Goal: Task Accomplishment & Management: Manage account settings

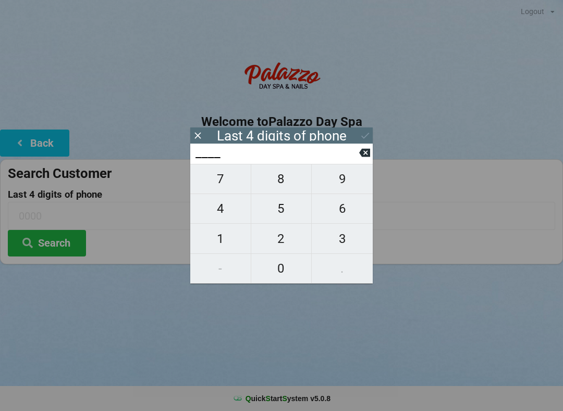
click at [297, 186] on span "8" at bounding box center [281, 179] width 60 height 22
type input "8___"
click at [346, 190] on span "9" at bounding box center [341, 179] width 61 height 22
type input "89__"
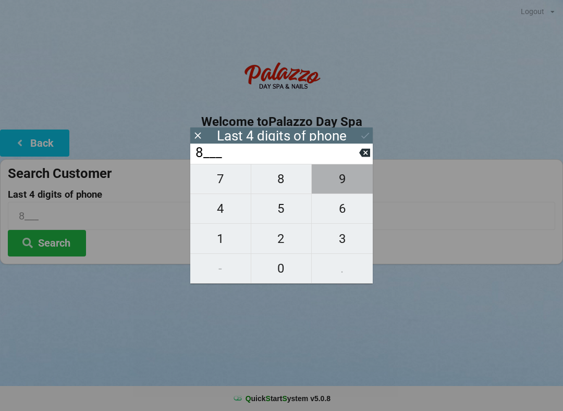
type input "89__"
click at [225, 219] on span "4" at bounding box center [220, 209] width 60 height 22
type input "894_"
click at [232, 189] on span "7" at bounding box center [220, 179] width 60 height 22
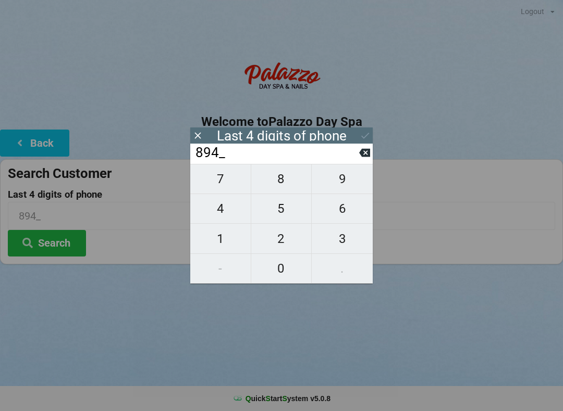
type input "8947"
click at [371, 153] on div "8947" at bounding box center [281, 154] width 182 height 20
click at [369, 157] on icon at bounding box center [364, 153] width 11 height 8
type input "894_"
click at [218, 241] on span "1" at bounding box center [220, 239] width 60 height 22
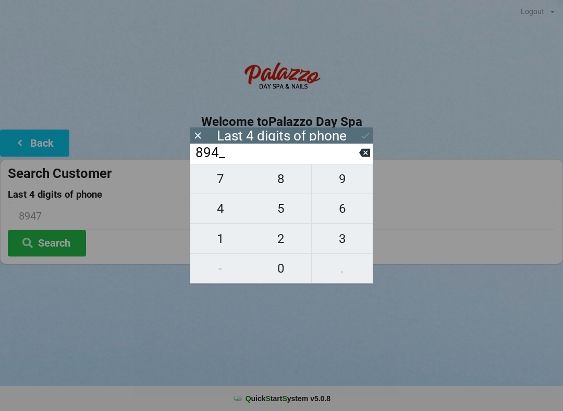
type input "8941"
click at [370, 131] on icon at bounding box center [364, 135] width 11 height 11
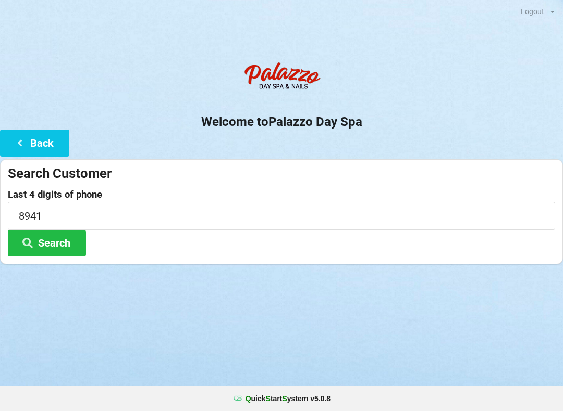
click at [67, 244] on button "Search" at bounding box center [47, 243] width 78 height 27
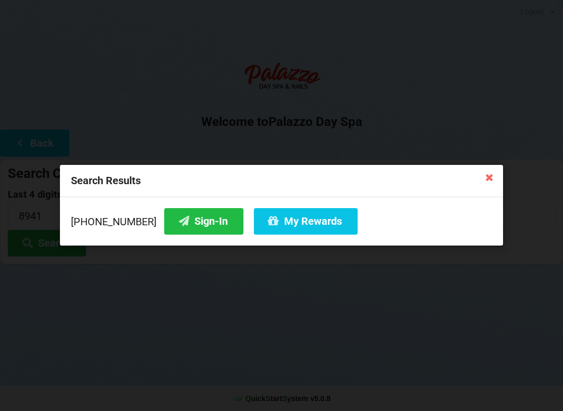
click at [306, 217] on button "My Rewards" at bounding box center [306, 221] width 104 height 27
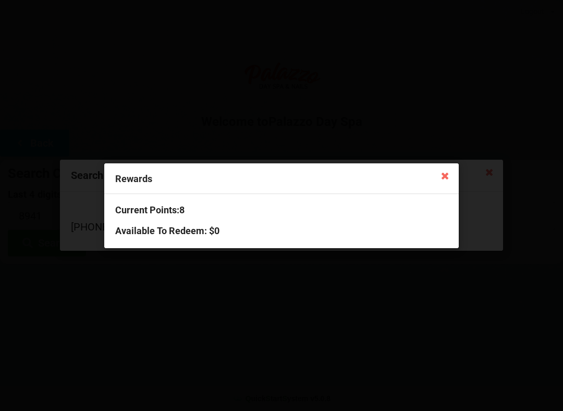
click at [452, 171] on icon at bounding box center [444, 175] width 17 height 17
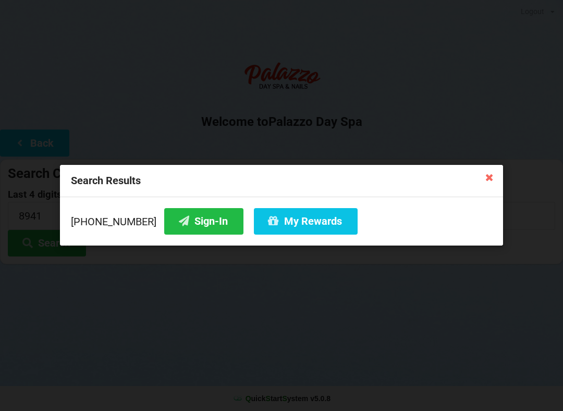
click at [188, 226] on button "Sign-In" at bounding box center [203, 221] width 79 height 27
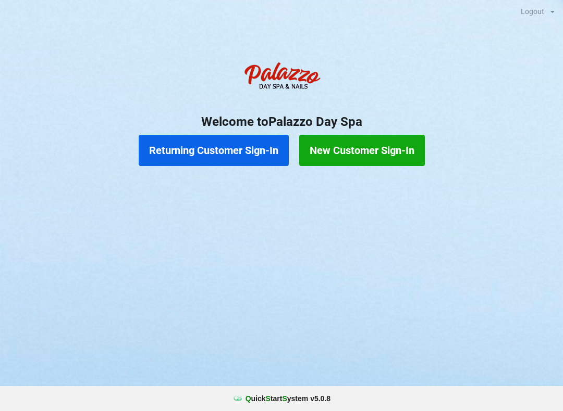
click at [216, 159] on button "Returning Customer Sign-In" at bounding box center [214, 150] width 150 height 31
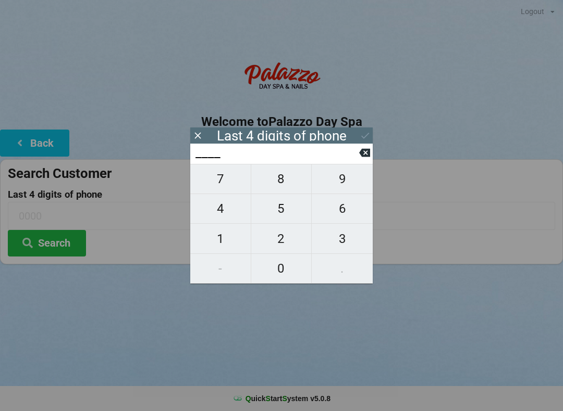
click at [345, 217] on span "6" at bounding box center [341, 209] width 61 height 22
type input "6___"
click at [220, 220] on span "4" at bounding box center [220, 209] width 60 height 22
type input "64__"
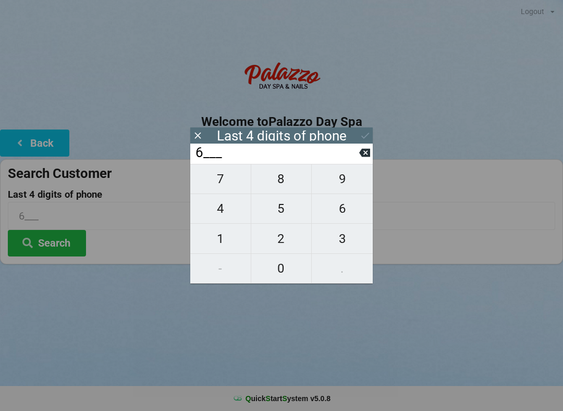
type input "64__"
click at [341, 187] on span "9" at bounding box center [341, 179] width 61 height 22
type input "649_"
click at [346, 220] on span "6" at bounding box center [341, 209] width 61 height 22
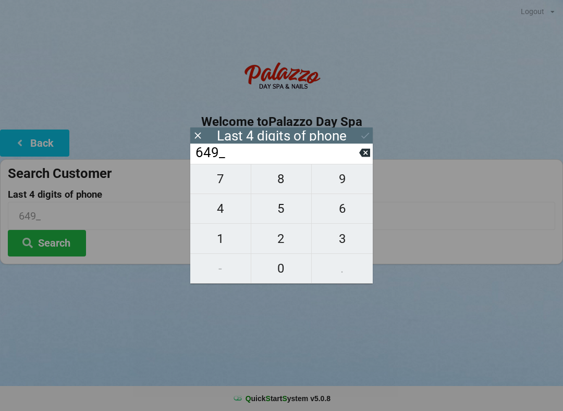
type input "6496"
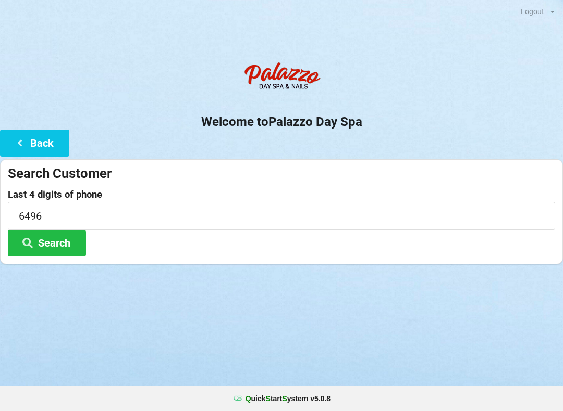
click at [42, 244] on button "Search" at bounding box center [47, 243] width 78 height 27
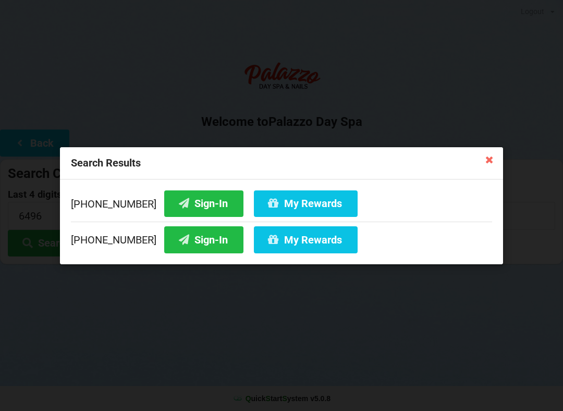
click at [174, 200] on button "Sign-In" at bounding box center [203, 203] width 79 height 27
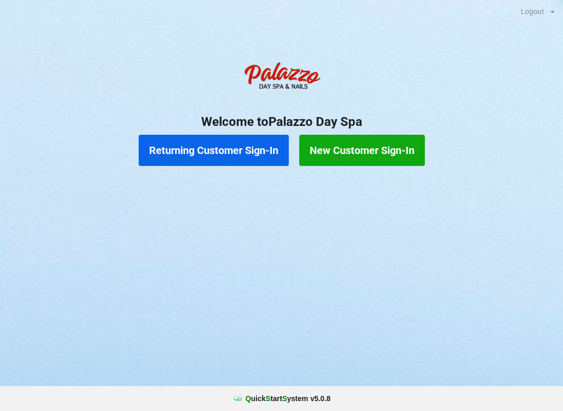
click at [227, 158] on button "Returning Customer Sign-In" at bounding box center [214, 150] width 150 height 31
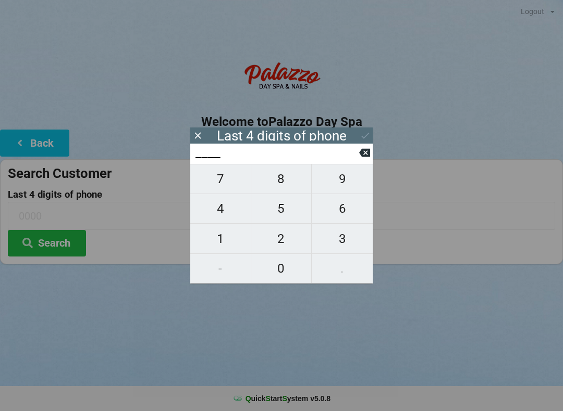
click at [283, 186] on span "8" at bounding box center [281, 179] width 60 height 22
type input "8___"
click at [340, 239] on span "3" at bounding box center [341, 239] width 61 height 22
type input "83__"
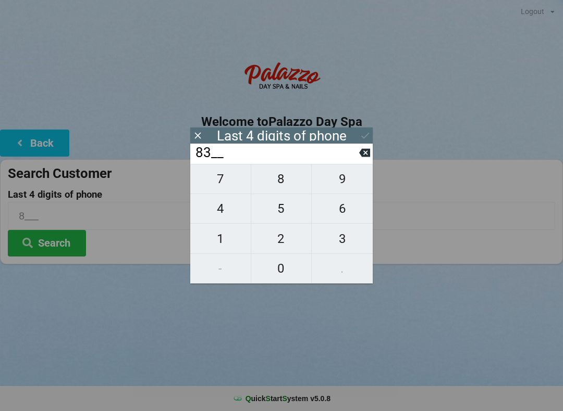
type input "83__"
click at [343, 211] on span "6" at bounding box center [341, 209] width 61 height 22
type input "836_"
click at [341, 215] on span "6" at bounding box center [341, 209] width 61 height 22
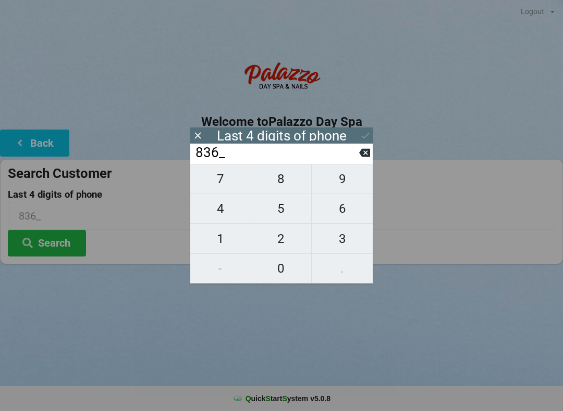
type input "8366"
click at [448, 203] on input "8366" at bounding box center [281, 216] width 547 height 28
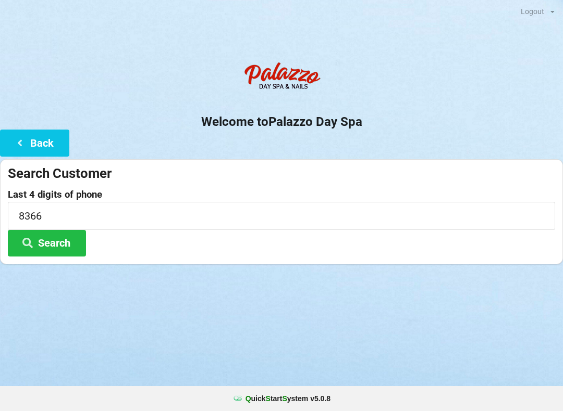
click at [396, 336] on div "Logout Logout Sign-In Welcome to Palazzo Day Spa Back Search Customer Last 4 di…" at bounding box center [281, 205] width 563 height 411
click at [65, 238] on button "Search" at bounding box center [47, 243] width 78 height 27
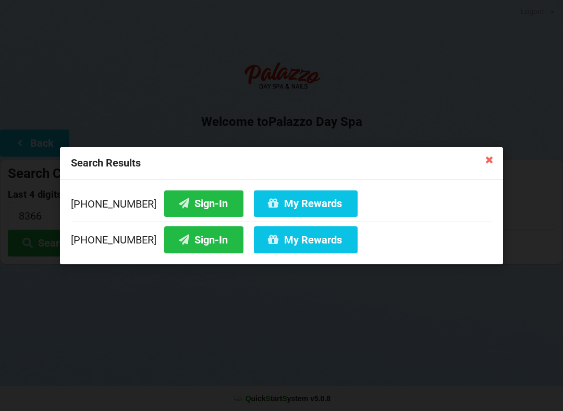
click at [489, 163] on icon at bounding box center [489, 159] width 17 height 17
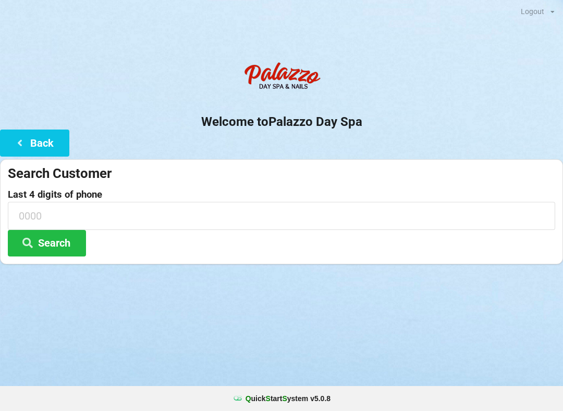
click at [48, 232] on button "Search" at bounding box center [47, 243] width 78 height 27
click at [97, 210] on input at bounding box center [281, 216] width 547 height 28
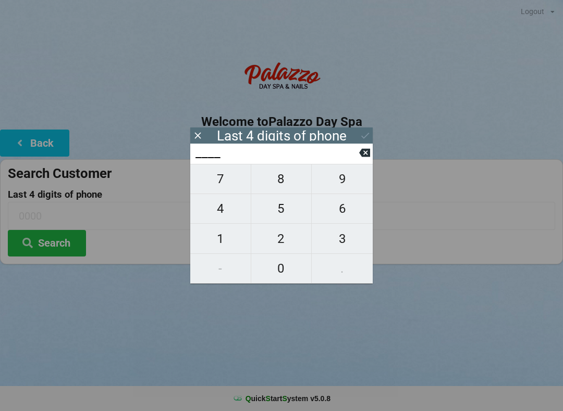
click at [285, 266] on span "0" at bounding box center [281, 269] width 60 height 22
type input "0___"
click at [280, 268] on span "0" at bounding box center [281, 269] width 60 height 22
type input "00__"
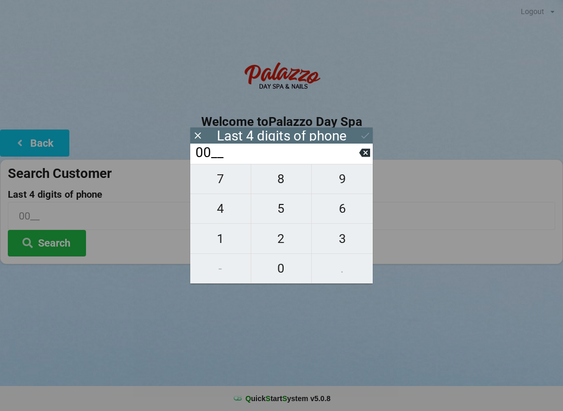
click at [362, 151] on icon at bounding box center [364, 152] width 11 height 11
click at [360, 154] on icon at bounding box center [364, 152] width 11 height 11
type input "____"
click at [231, 189] on span "7" at bounding box center [220, 179] width 60 height 22
type input "7___"
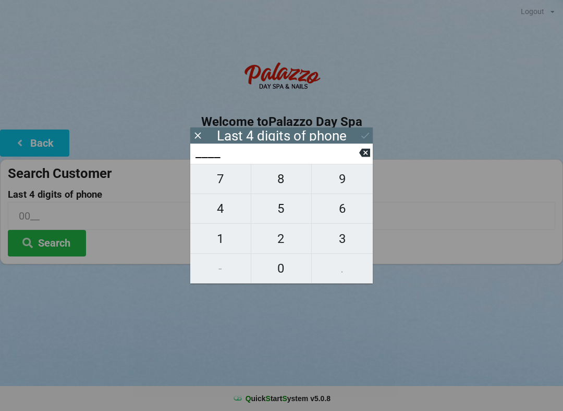
type input "7___"
click at [278, 264] on span "0" at bounding box center [281, 269] width 60 height 22
type input "70__"
click at [281, 280] on span "0" at bounding box center [281, 269] width 60 height 22
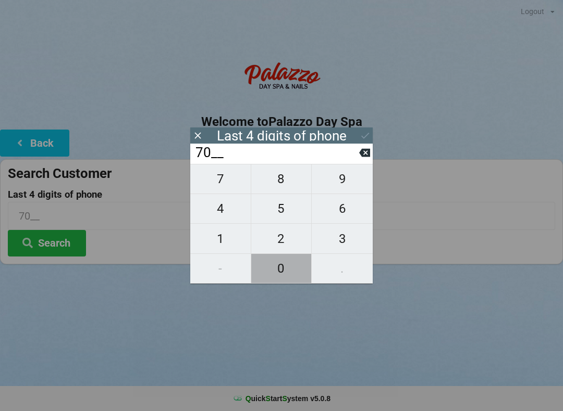
type input "700_"
click at [347, 240] on span "3" at bounding box center [341, 239] width 61 height 22
type input "7003"
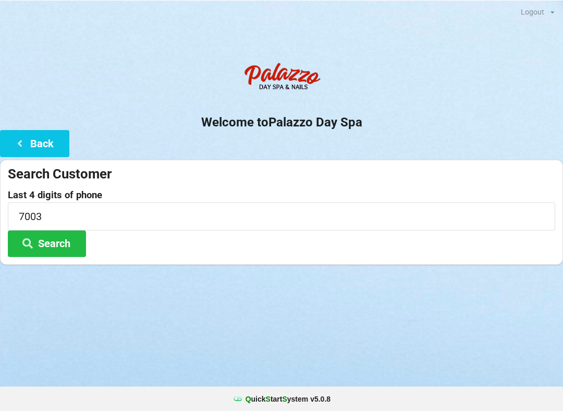
click at [56, 246] on button "Search" at bounding box center [47, 243] width 78 height 27
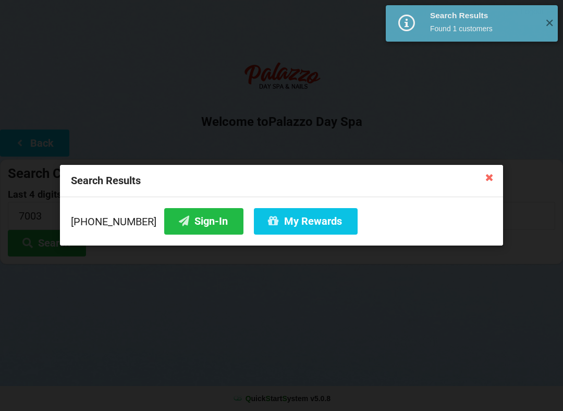
click at [192, 227] on button "Sign-In" at bounding box center [203, 221] width 79 height 27
